Goal: Information Seeking & Learning: Find specific fact

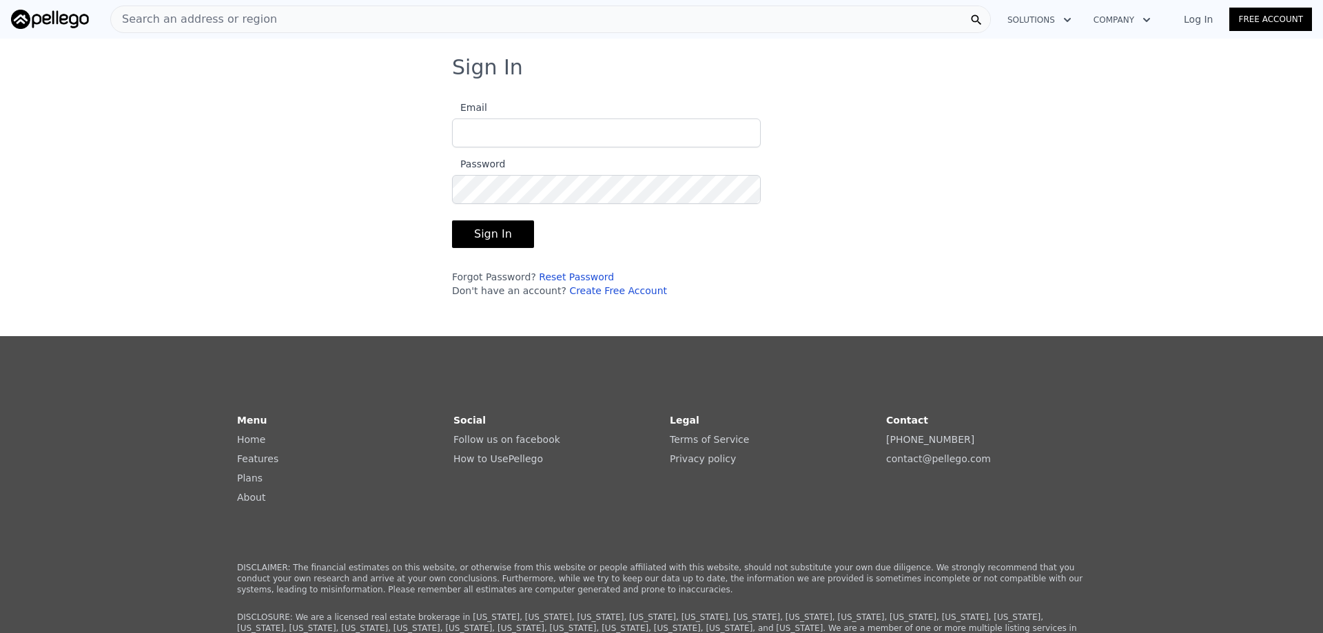
type input "[PERSON_NAME][EMAIL_ADDRESS][DOMAIN_NAME]"
click at [503, 236] on button "Sign In" at bounding box center [493, 235] width 82 height 28
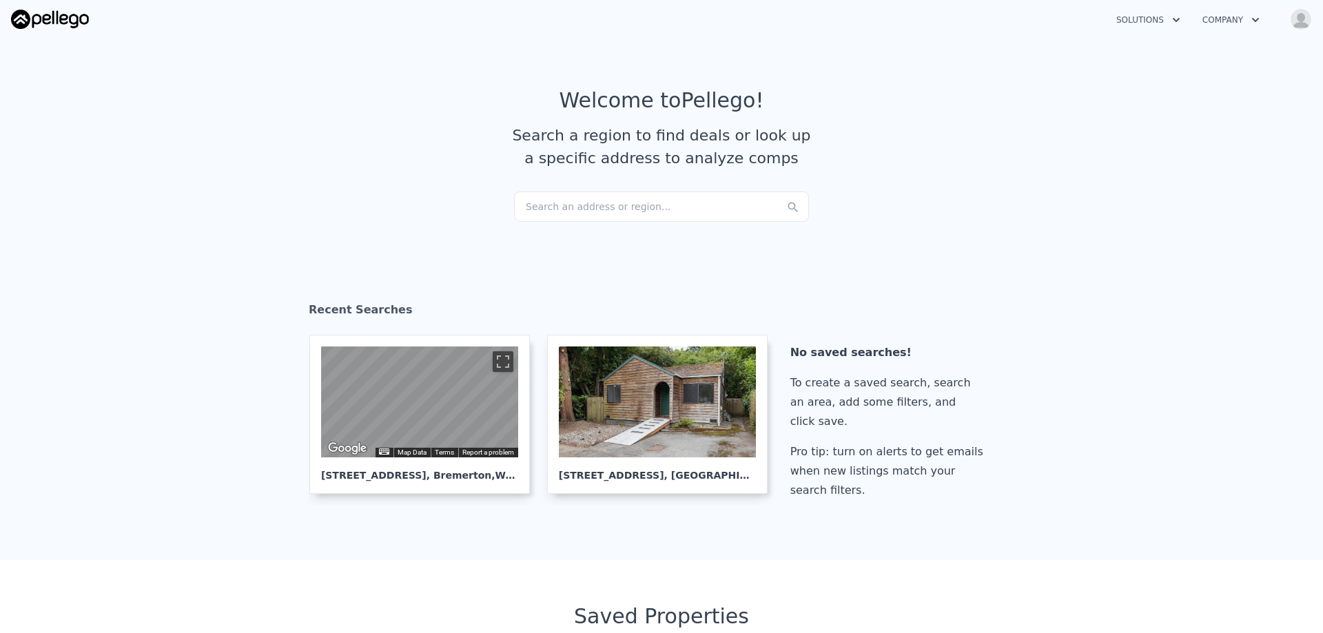
drag, startPoint x: 547, startPoint y: 207, endPoint x: 527, endPoint y: 214, distance: 20.9
click at [527, 214] on div "Search an address or region..." at bounding box center [661, 207] width 295 height 30
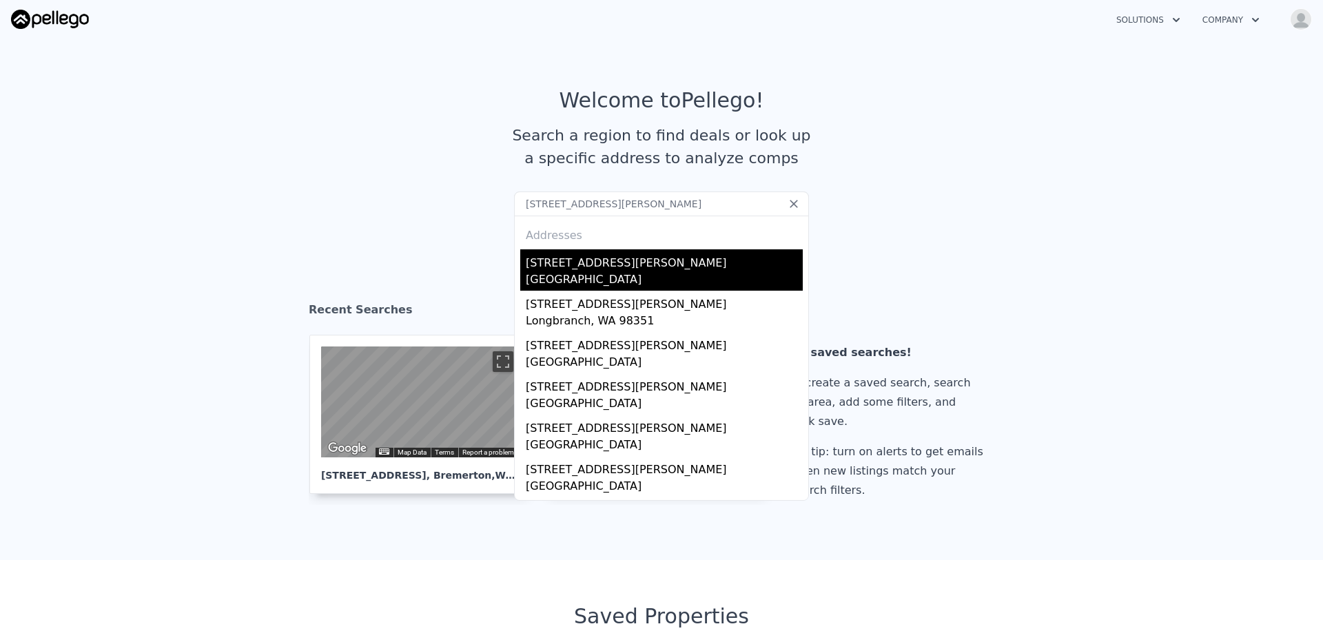
type input "[STREET_ADDRESS][PERSON_NAME]"
click at [576, 272] on div "[STREET_ADDRESS][PERSON_NAME]" at bounding box center [664, 269] width 277 height 41
